Goal: Find specific page/section: Find specific page/section

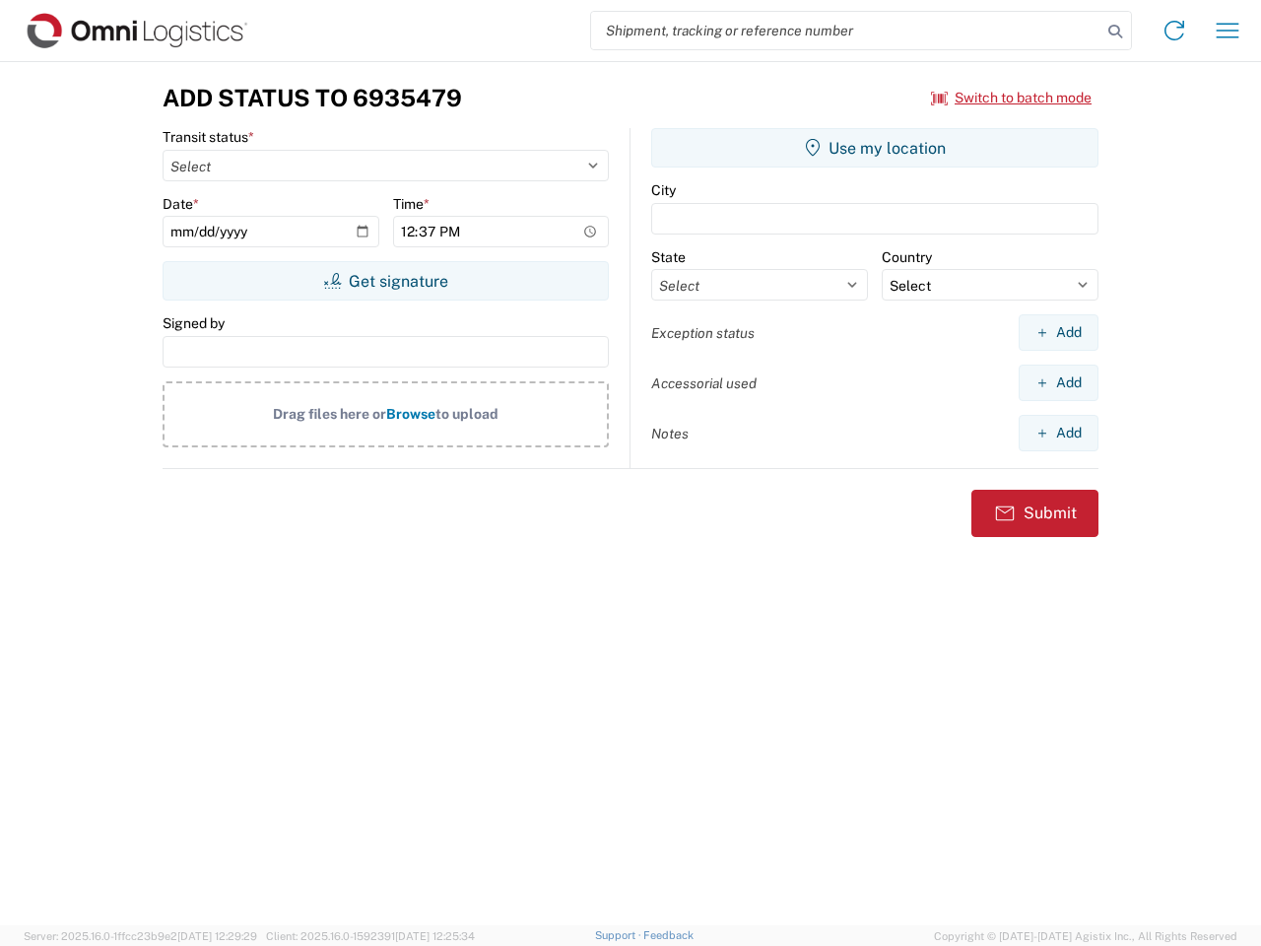
click at [846, 31] on input "search" at bounding box center [846, 30] width 510 height 37
click at [1115, 32] on icon at bounding box center [1116, 32] width 28 height 28
click at [1175, 31] on icon at bounding box center [1175, 31] width 32 height 32
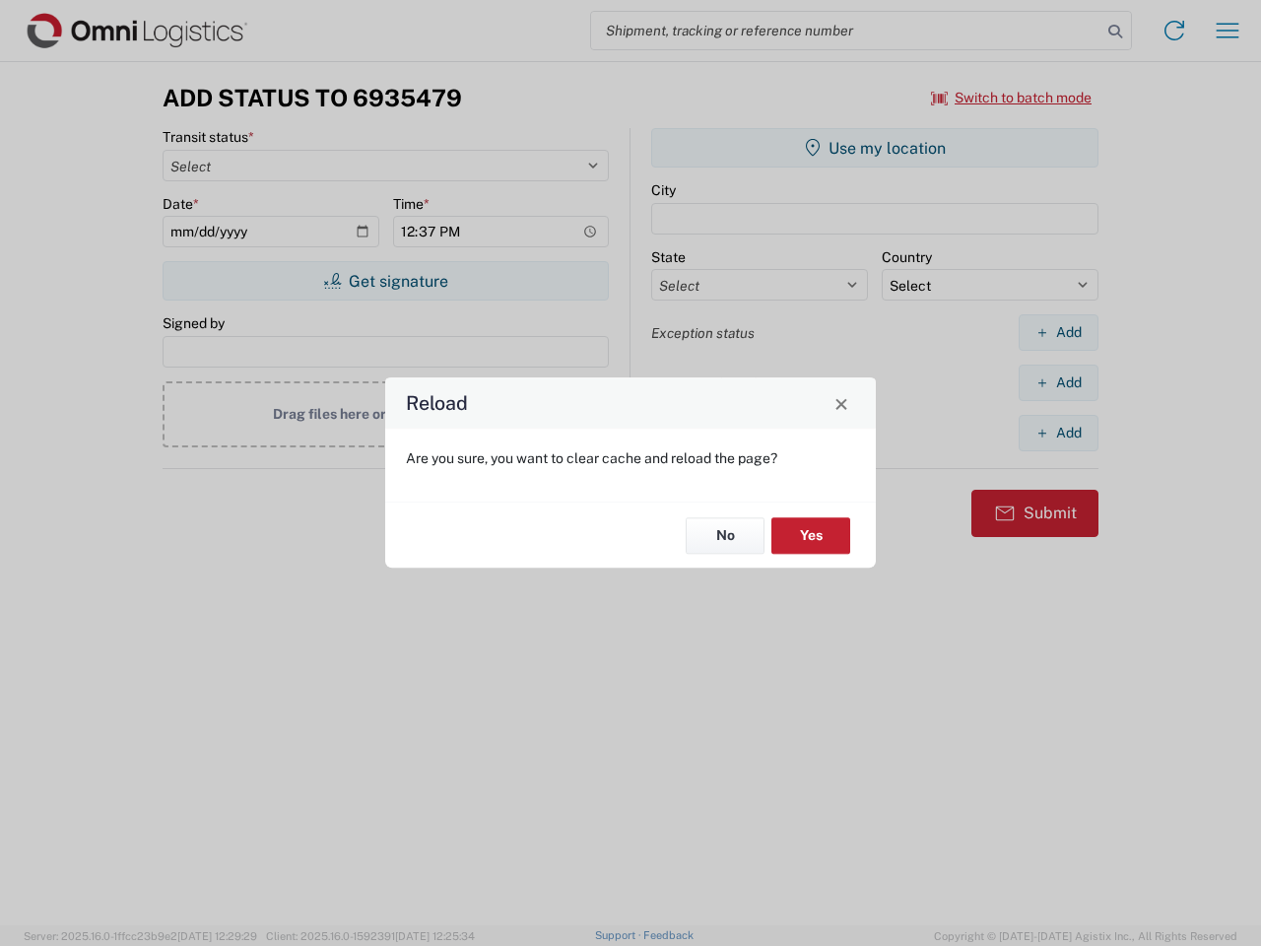
click at [1228, 31] on div "Reload Are you sure, you want to clear cache and reload the page? No Yes" at bounding box center [630, 473] width 1261 height 946
click at [1012, 98] on div "Reload Are you sure, you want to clear cache and reload the page? No Yes" at bounding box center [630, 473] width 1261 height 946
click at [385, 281] on div "Reload Are you sure, you want to clear cache and reload the page? No Yes" at bounding box center [630, 473] width 1261 height 946
click at [875, 148] on div "Reload Are you sure, you want to clear cache and reload the page? No Yes" at bounding box center [630, 473] width 1261 height 946
click at [1058, 332] on div "Reload Are you sure, you want to clear cache and reload the page? No Yes" at bounding box center [630, 473] width 1261 height 946
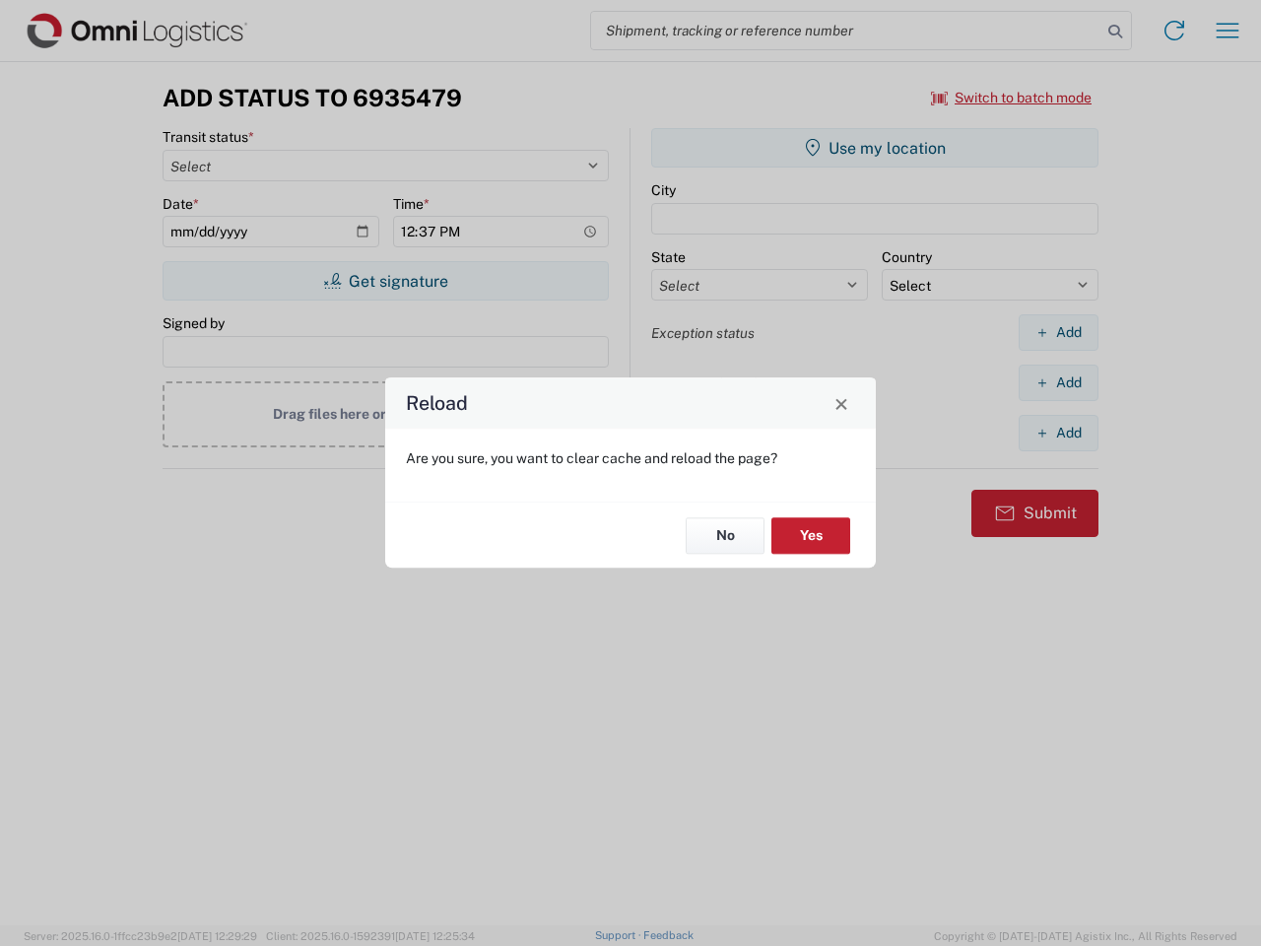
click at [1058, 382] on div "Reload Are you sure, you want to clear cache and reload the page? No Yes" at bounding box center [630, 473] width 1261 height 946
click at [1058, 433] on div "Reload Are you sure, you want to clear cache and reload the page? No Yes" at bounding box center [630, 473] width 1261 height 946
